Goal: Task Accomplishment & Management: Complete application form

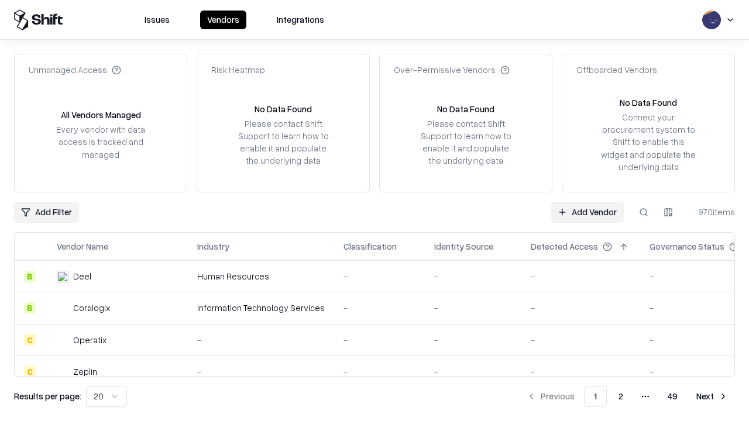
click at [587, 212] on link "Add Vendor" at bounding box center [587, 212] width 73 height 21
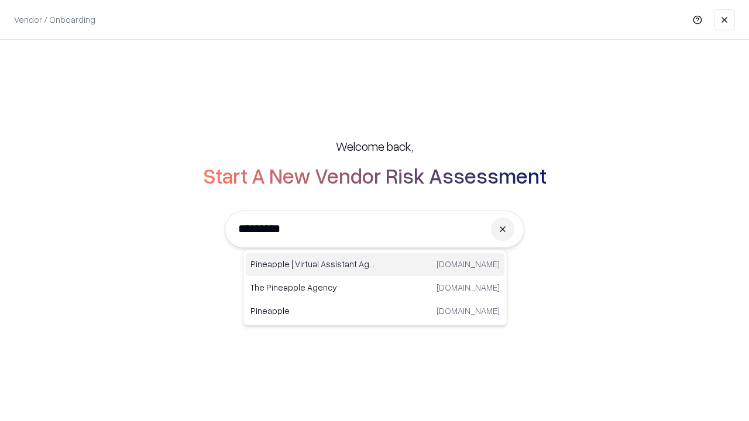
click at [375, 265] on div "Pineapple | Virtual Assistant Agency [DOMAIN_NAME]" at bounding box center [375, 264] width 259 height 23
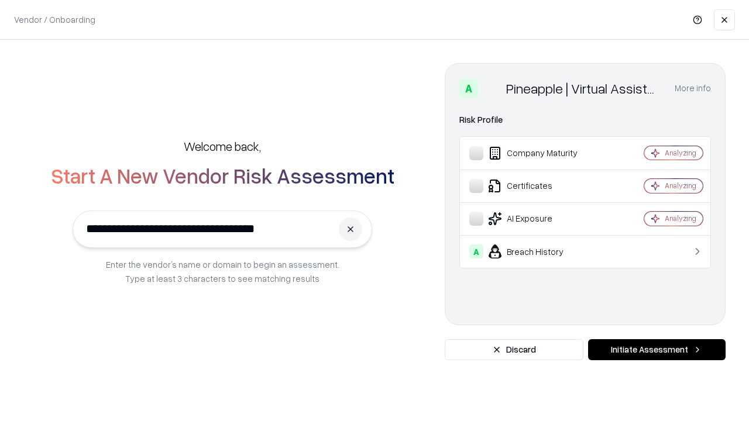
type input "**********"
click at [657, 350] on button "Initiate Assessment" at bounding box center [657, 349] width 138 height 21
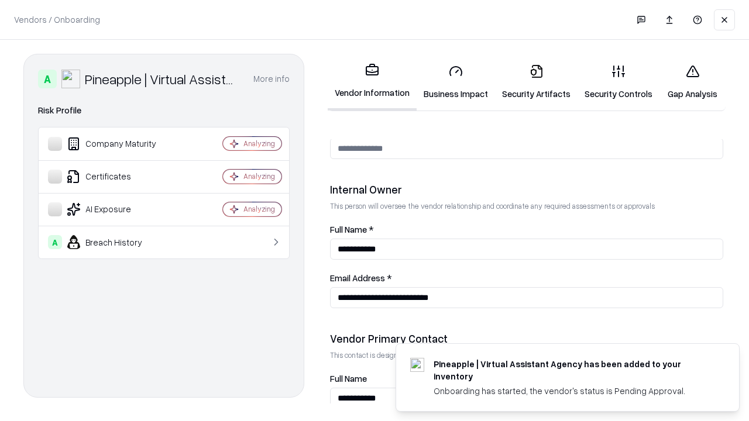
scroll to position [606, 0]
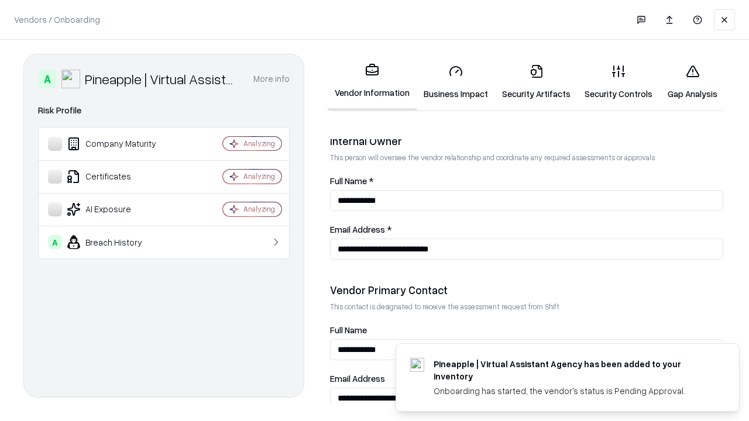
click at [456, 82] on link "Business Impact" at bounding box center [456, 82] width 78 height 54
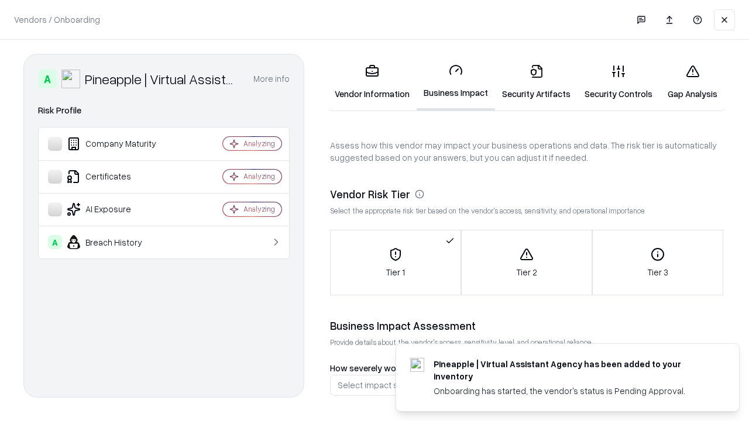
click at [536, 82] on link "Security Artifacts" at bounding box center [536, 82] width 83 height 54
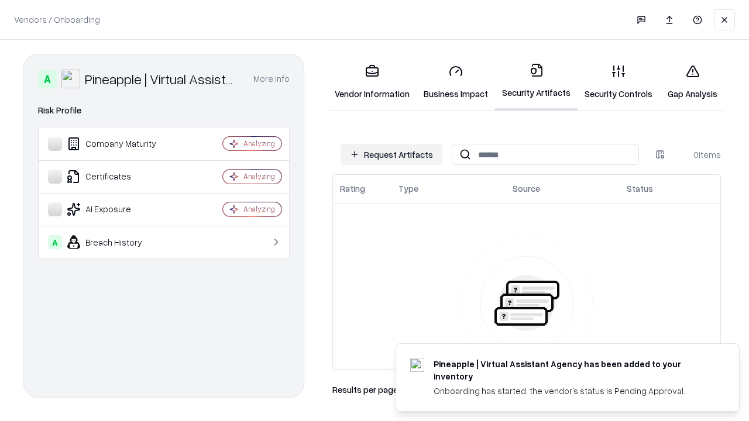
click at [392, 155] on button "Request Artifacts" at bounding box center [392, 154] width 102 height 21
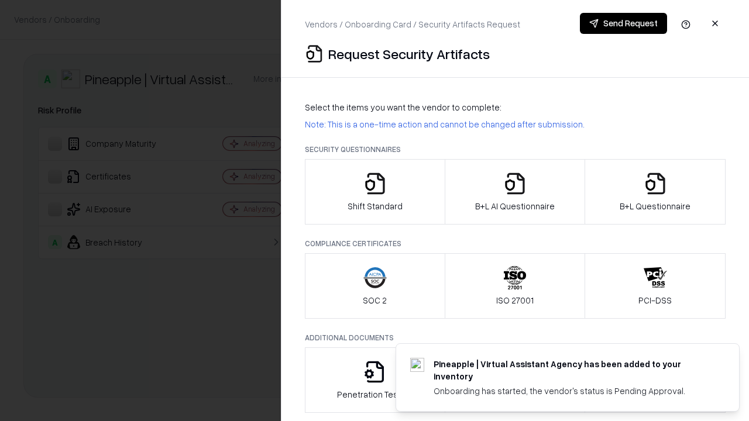
click at [375, 192] on icon "button" at bounding box center [374, 183] width 23 height 23
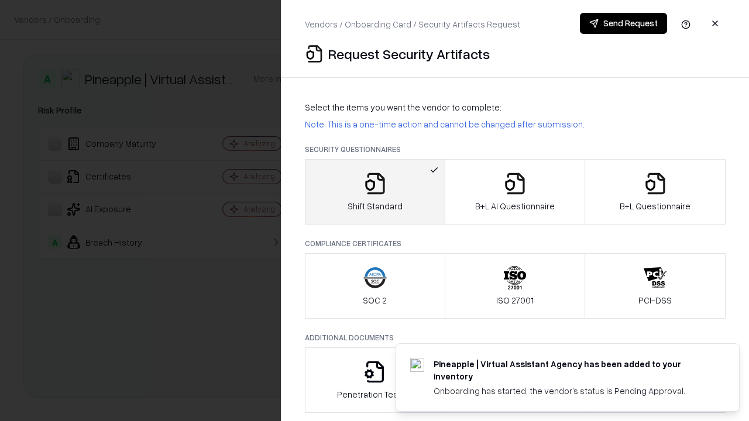
click at [623, 23] on button "Send Request" at bounding box center [623, 23] width 87 height 21
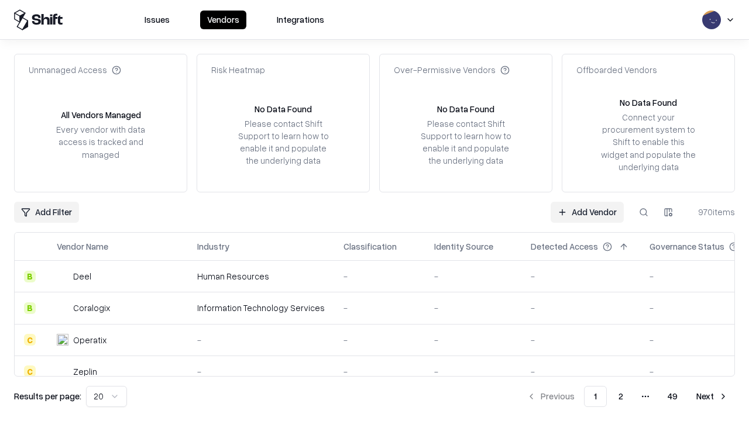
click at [644, 212] on button at bounding box center [643, 212] width 21 height 21
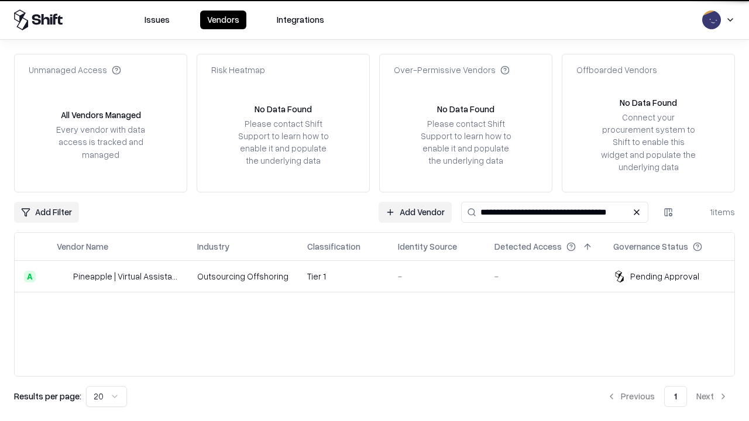
type input "**********"
click at [382, 276] on td "Tier 1" at bounding box center [343, 277] width 91 height 32
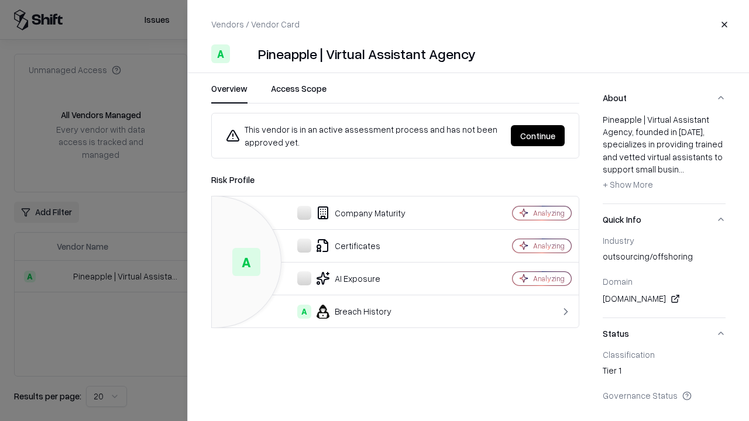
click at [538, 136] on button "Continue" at bounding box center [538, 135] width 54 height 21
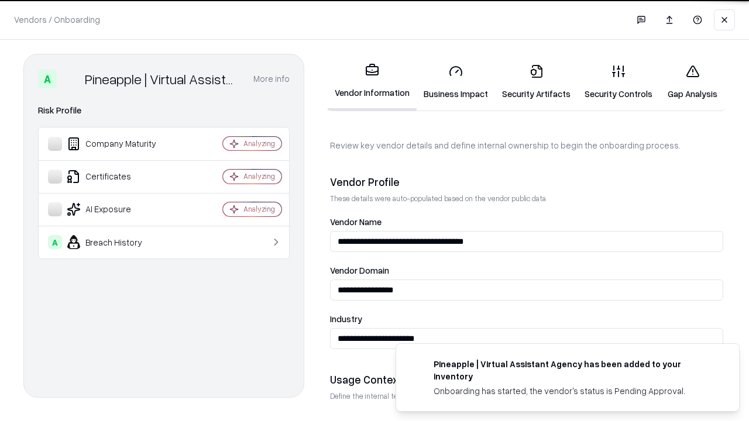
click at [536, 82] on link "Security Artifacts" at bounding box center [536, 82] width 83 height 54
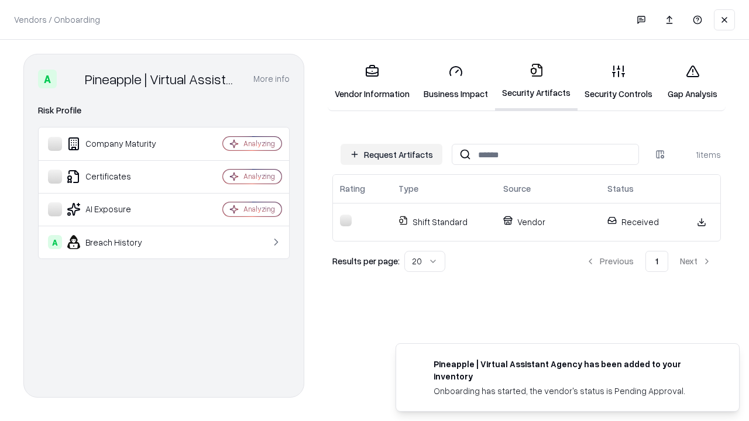
click at [619, 82] on link "Security Controls" at bounding box center [619, 82] width 82 height 54
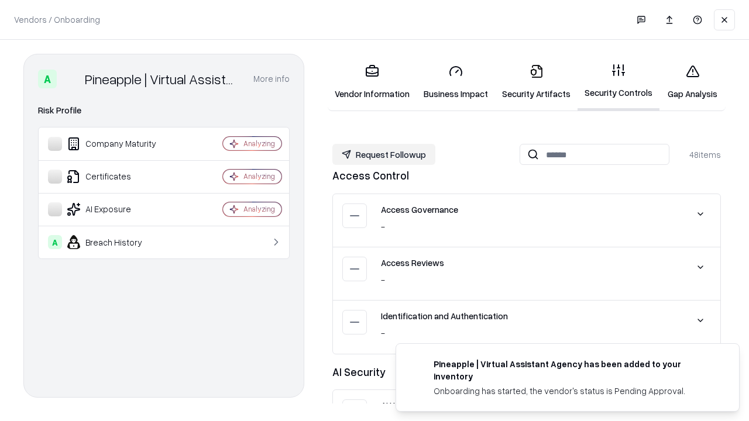
click at [384, 154] on button "Request Followup" at bounding box center [383, 154] width 103 height 21
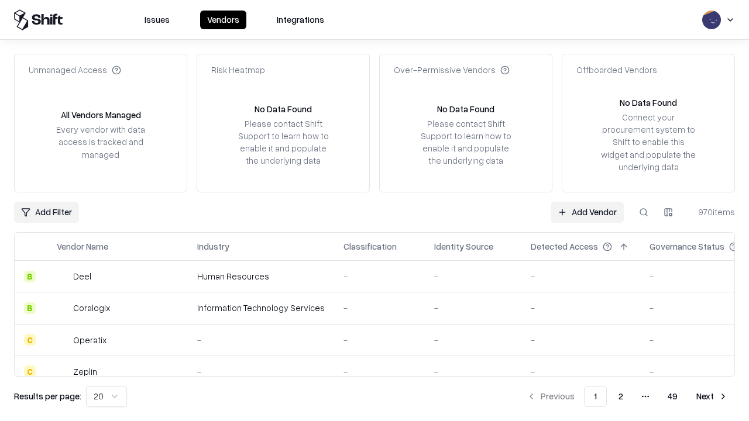
click at [587, 212] on link "Add Vendor" at bounding box center [587, 212] width 73 height 21
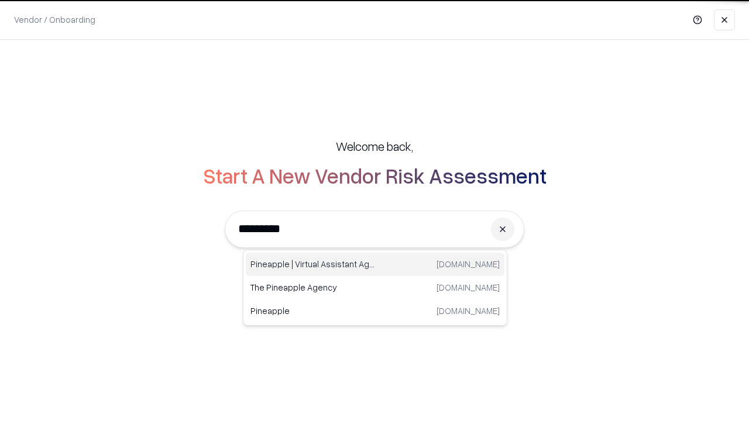
click at [375, 265] on div "Pineapple | Virtual Assistant Agency [DOMAIN_NAME]" at bounding box center [375, 264] width 259 height 23
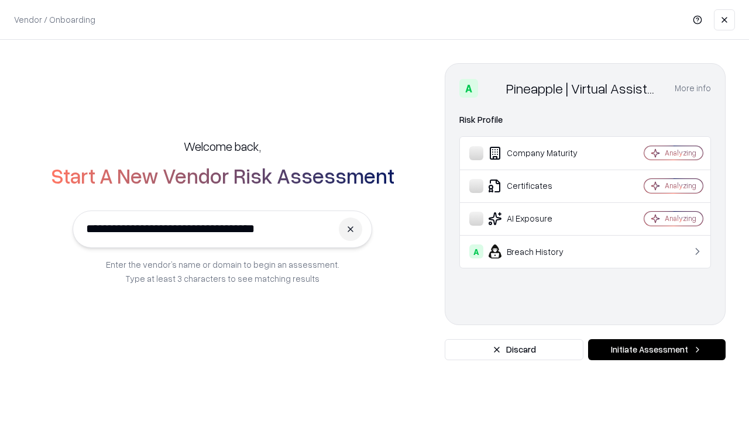
type input "**********"
click at [657, 350] on button "Initiate Assessment" at bounding box center [657, 349] width 138 height 21
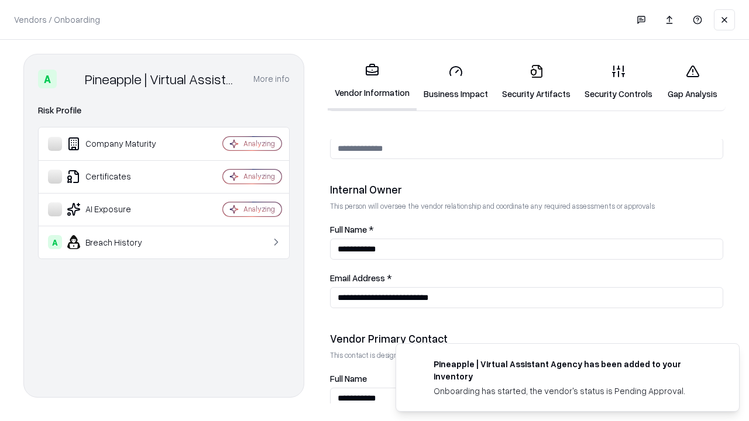
scroll to position [606, 0]
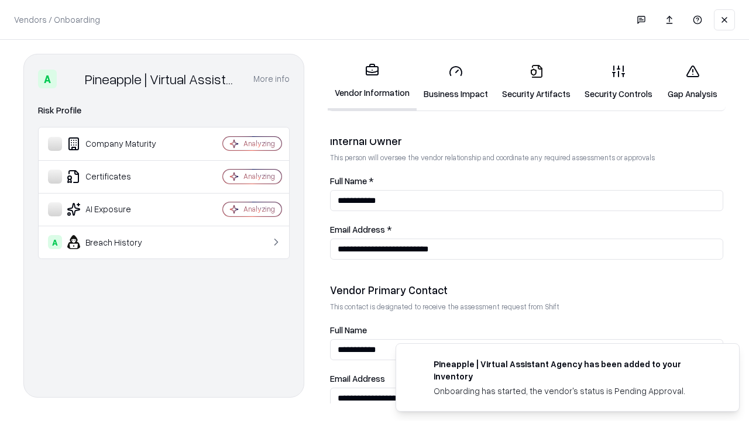
click at [692, 82] on link "Gap Analysis" at bounding box center [693, 82] width 66 height 54
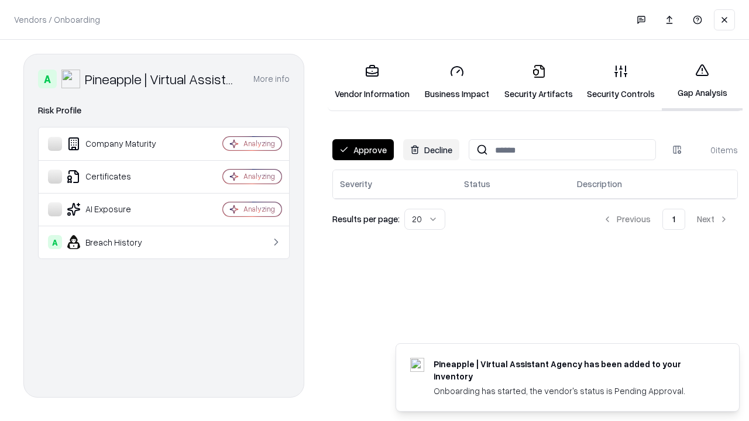
click at [363, 150] on button "Approve" at bounding box center [362, 149] width 61 height 21
